Goal: Task Accomplishment & Management: Use online tool/utility

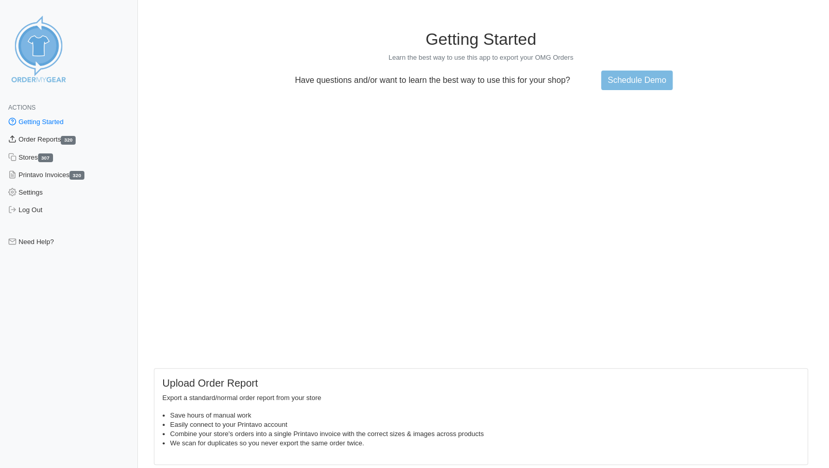
click at [38, 138] on link "Order Reports 320" at bounding box center [69, 140] width 138 height 18
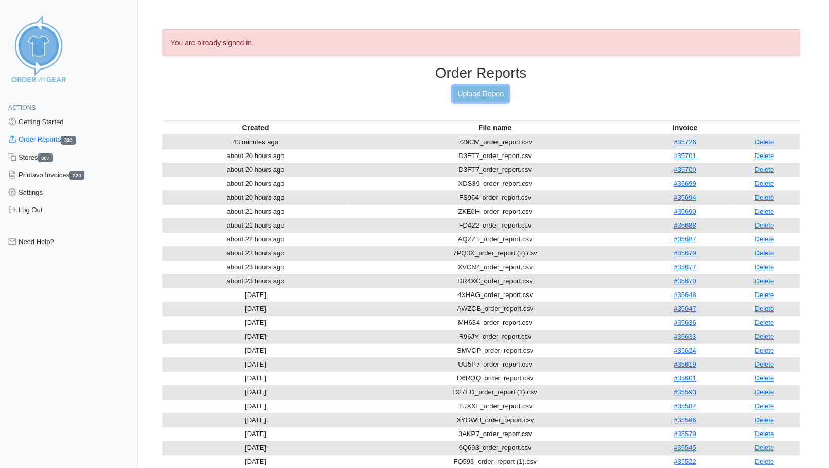
click at [492, 91] on link "Upload Report" at bounding box center [481, 94] width 56 height 16
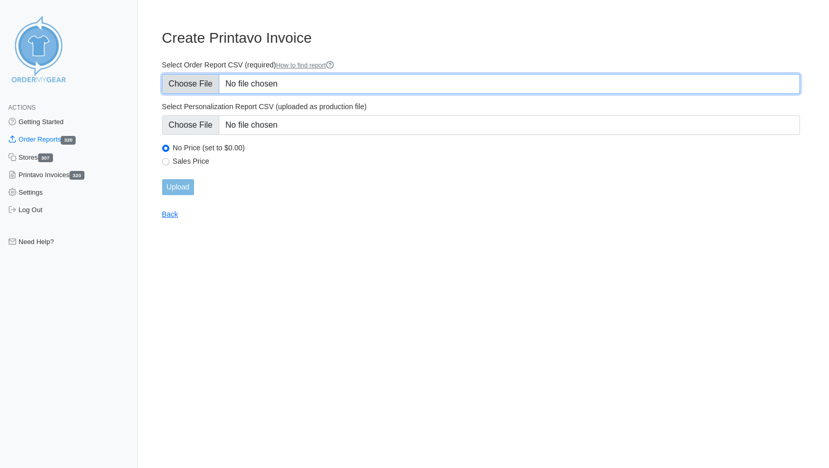
click at [190, 83] on input "Select Order Report CSV (required) How to find report" at bounding box center [481, 84] width 638 height 20
type input "C:\fakepath\T9WFG_order_report.csv"
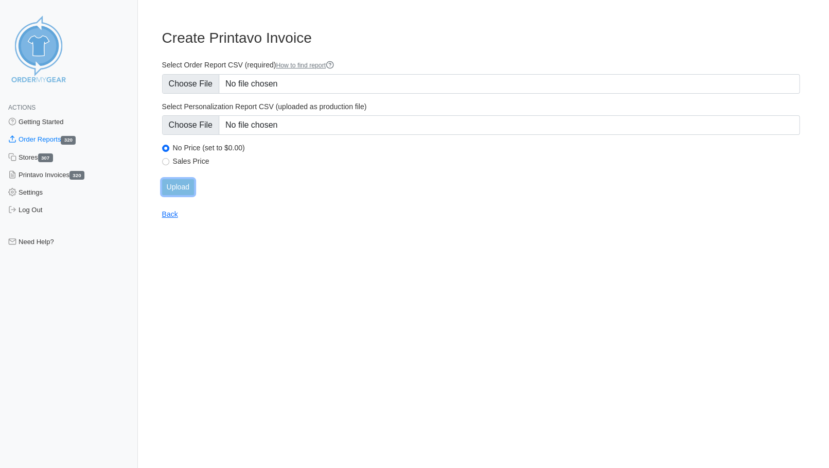
click at [173, 186] on input "Upload" at bounding box center [178, 187] width 32 height 16
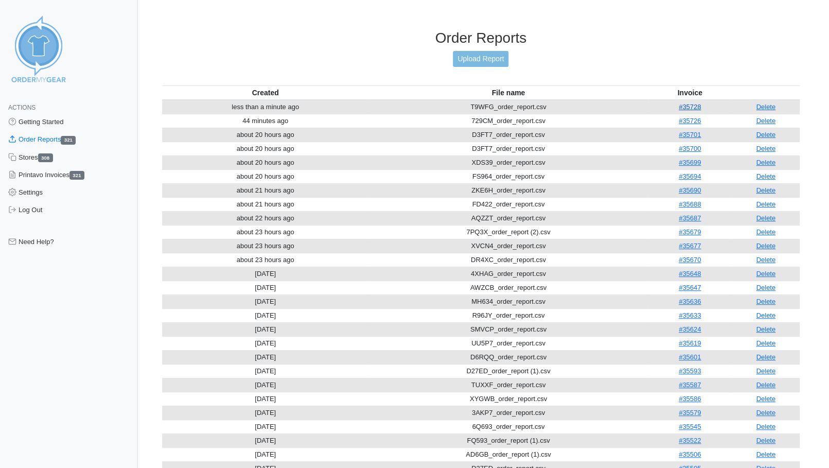
click at [689, 103] on link "#35728" at bounding box center [690, 107] width 22 height 8
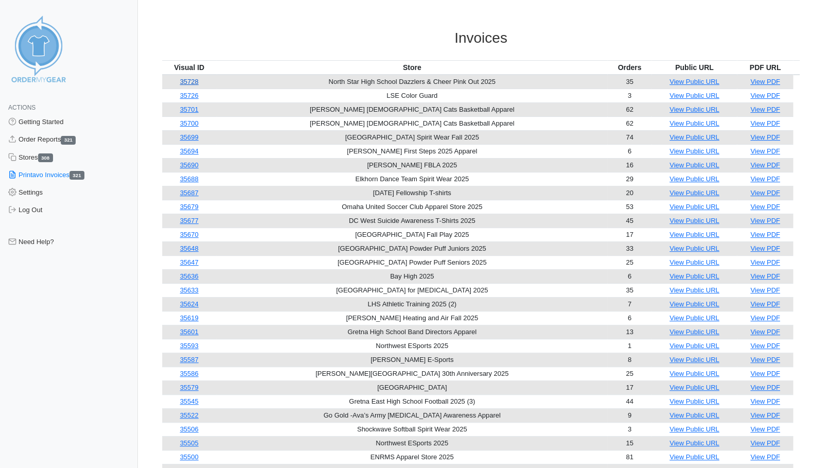
click at [196, 81] on link "35728" at bounding box center [189, 82] width 19 height 8
